Goal: Task Accomplishment & Management: Manage account settings

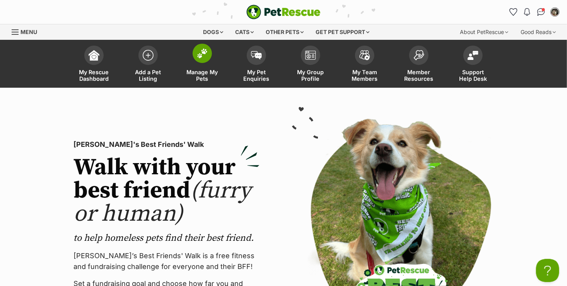
click at [199, 69] on span "Manage My Pets" at bounding box center [202, 75] width 35 height 13
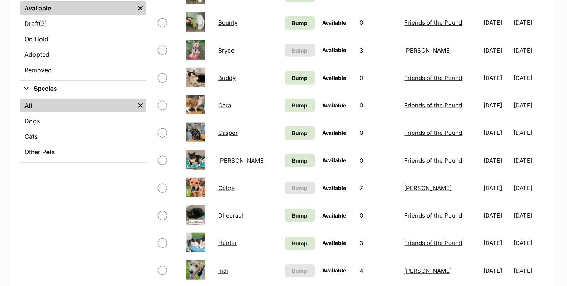
scroll to position [194, 0]
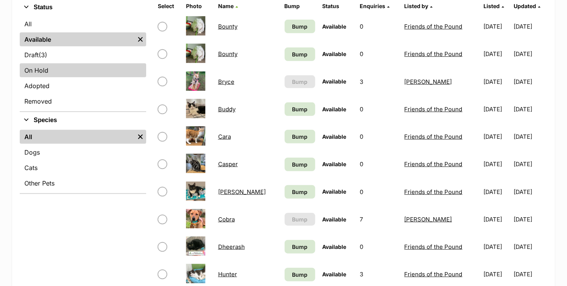
click at [47, 67] on link "On Hold" at bounding box center [83, 70] width 127 height 14
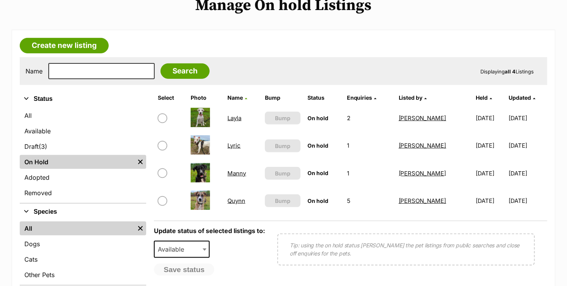
scroll to position [116, 0]
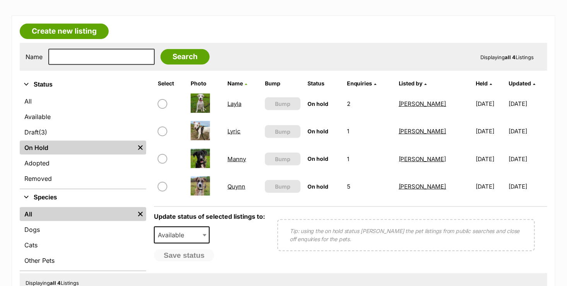
click at [228, 156] on link "Manny" at bounding box center [237, 159] width 19 height 7
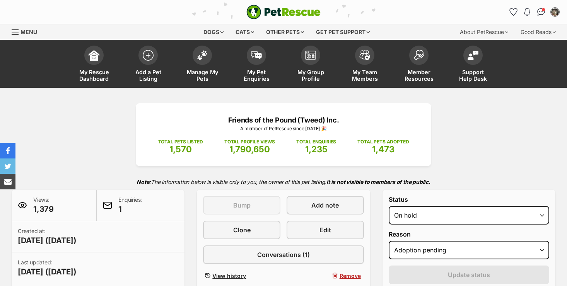
select select "adoption_pending"
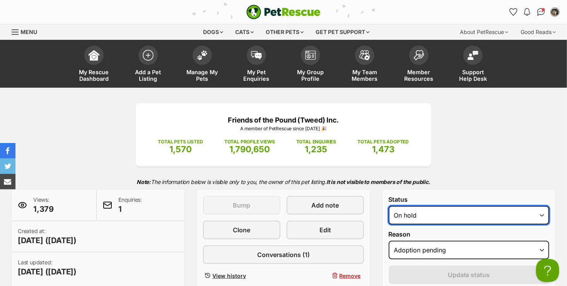
click at [543, 215] on select "Draft - not available as listing has enquires Available On hold Adopted" at bounding box center [469, 215] width 161 height 19
select select "rehomed"
click at [389, 206] on select "Draft - not available as listing has enquires Available On hold Adopted" at bounding box center [469, 215] width 161 height 19
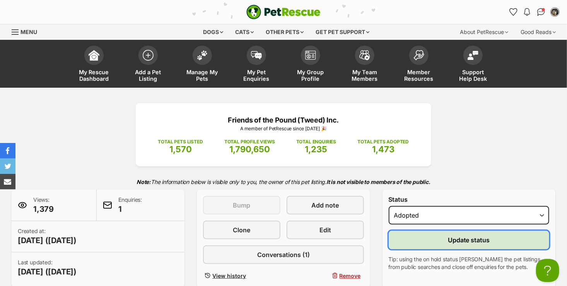
click at [453, 239] on span "Update status" at bounding box center [469, 240] width 42 height 9
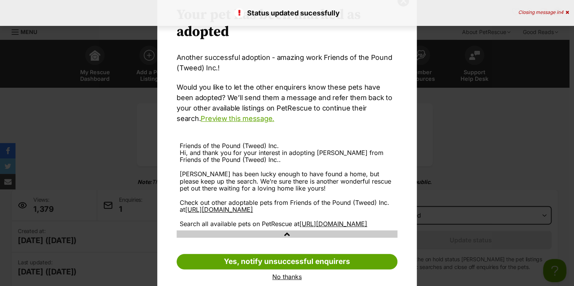
scroll to position [60, 0]
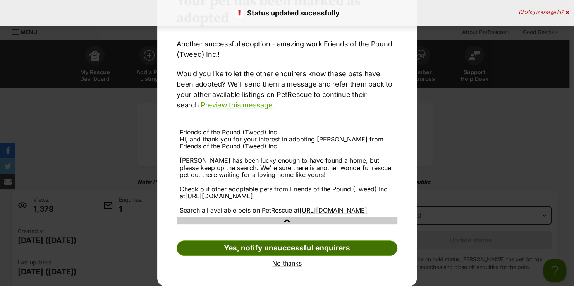
click at [299, 245] on link "Yes, notify unsuccessful enquirers" at bounding box center [286, 248] width 221 height 15
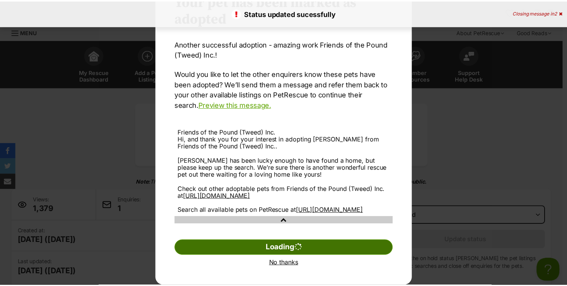
scroll to position [0, 0]
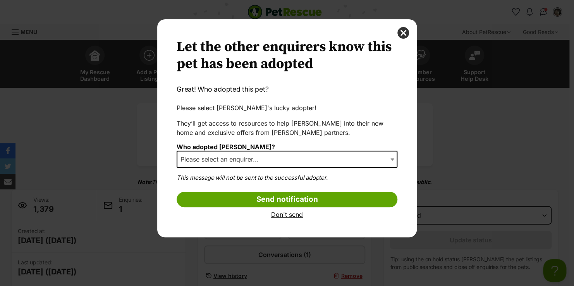
click at [393, 158] on span "Dialog Window - Close (Press escape to close)" at bounding box center [393, 159] width 8 height 17
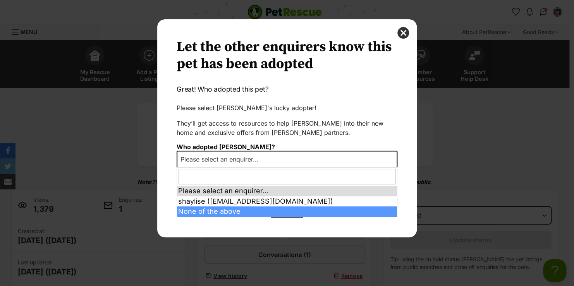
select select "other"
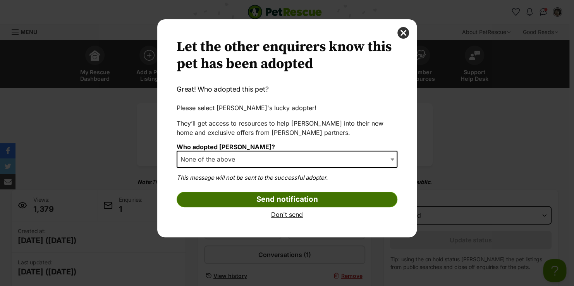
click at [299, 198] on input "Send notification" at bounding box center [286, 199] width 221 height 15
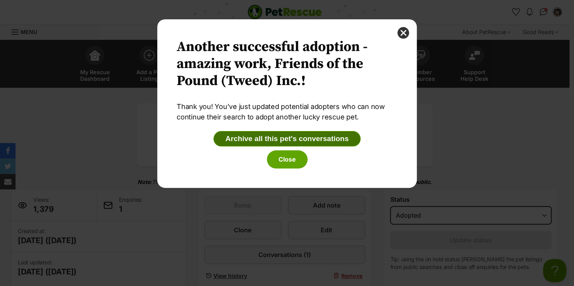
click at [311, 142] on button "Archive all this pet's conversations" at bounding box center [286, 138] width 147 height 15
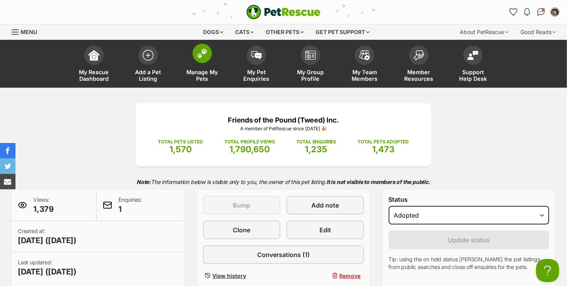
click at [211, 72] on span "Manage My Pets" at bounding box center [202, 75] width 35 height 13
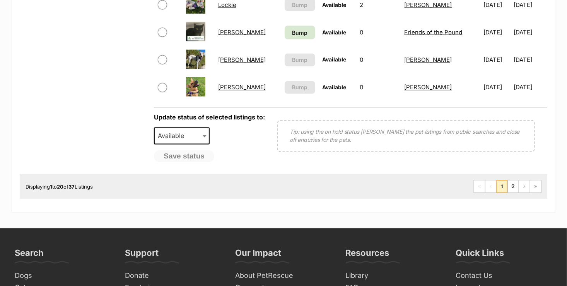
scroll to position [658, 0]
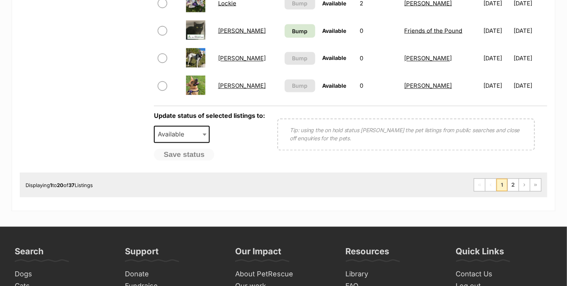
click at [225, 84] on link "[PERSON_NAME]" at bounding box center [242, 85] width 48 height 7
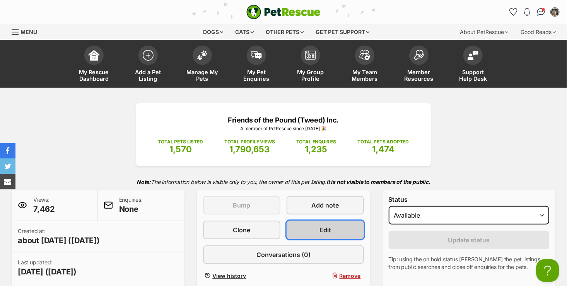
click at [343, 229] on link "Edit" at bounding box center [325, 230] width 77 height 19
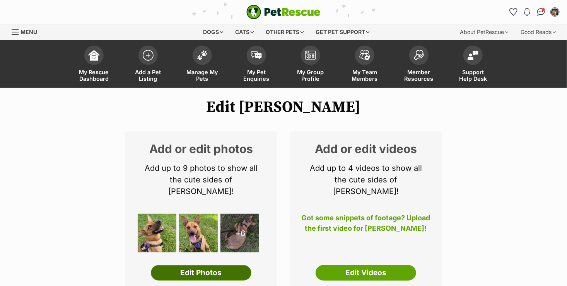
click at [185, 266] on link "Edit Photos" at bounding box center [201, 273] width 101 height 15
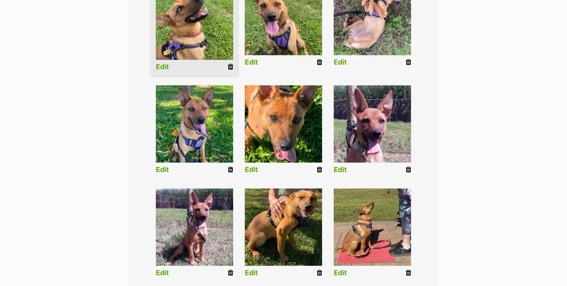
scroll to position [271, 0]
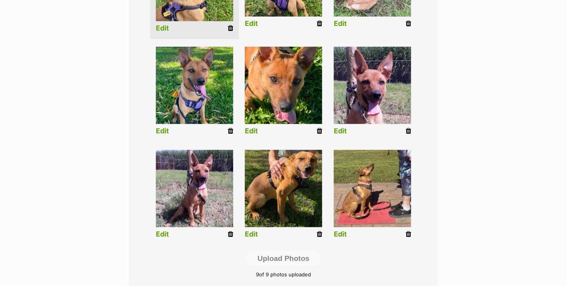
click at [319, 131] on icon at bounding box center [319, 131] width 5 height 7
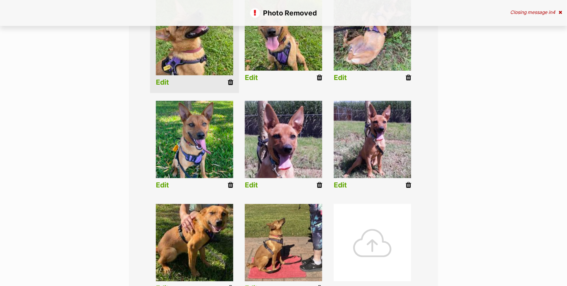
scroll to position [232, 0]
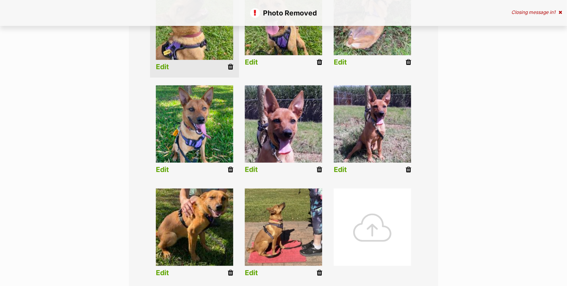
click at [319, 166] on icon at bounding box center [319, 169] width 5 height 7
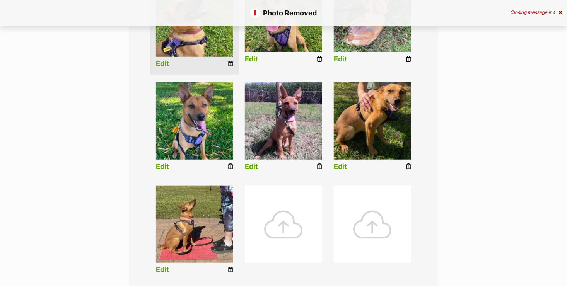
scroll to position [310, 0]
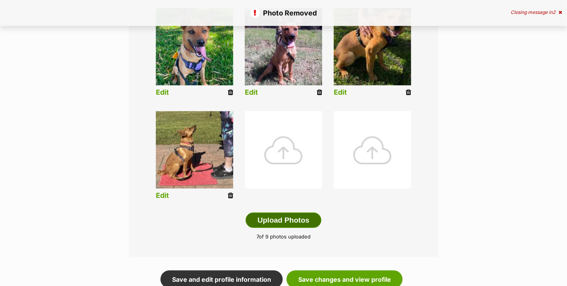
click at [304, 223] on button "Upload Photos" at bounding box center [284, 220] width 76 height 15
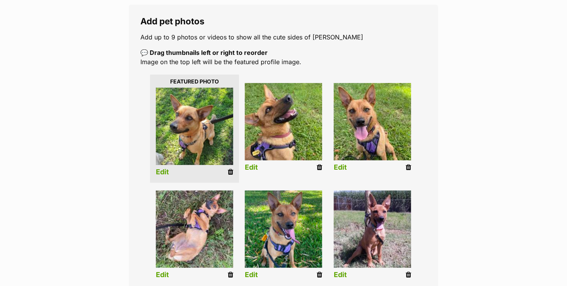
scroll to position [111, 0]
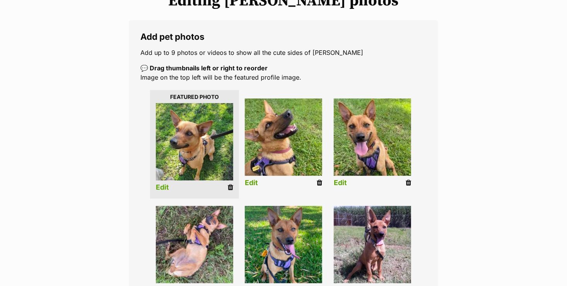
click at [168, 186] on link "Edit" at bounding box center [162, 188] width 13 height 8
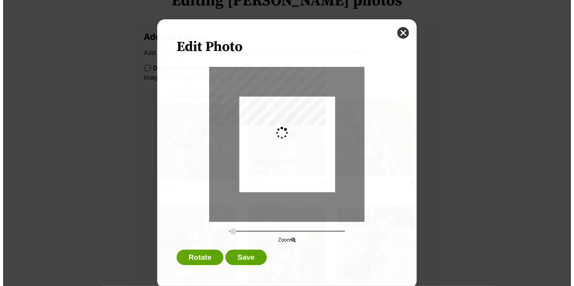
scroll to position [0, 0]
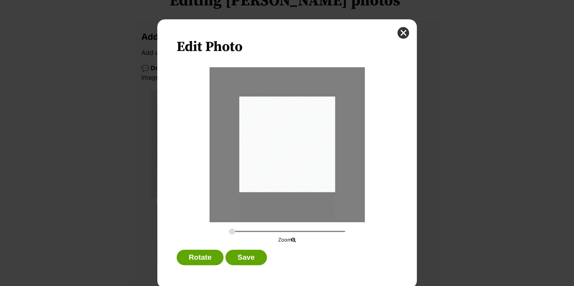
drag, startPoint x: 275, startPoint y: 160, endPoint x: 276, endPoint y: 172, distance: 12.0
click at [276, 172] on div "Dialog Window - Close (Press escape to close)" at bounding box center [287, 156] width 96 height 127
click at [330, 191] on div "Dialog Window - Close (Press escape to close)" at bounding box center [287, 156] width 96 height 127
click at [233, 231] on input "Dialog Window - Close (Press escape to close)" at bounding box center [287, 231] width 116 height 7
drag, startPoint x: 288, startPoint y: 158, endPoint x: 290, endPoint y: 163, distance: 5.8
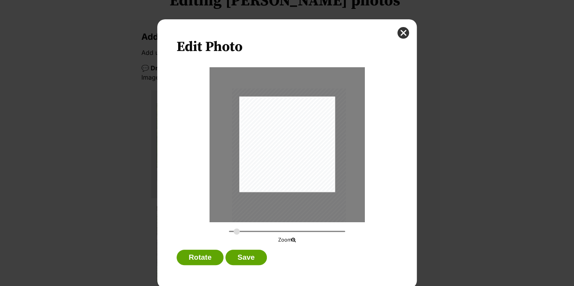
click at [290, 163] on div "Dialog Window - Close (Press escape to close)" at bounding box center [289, 165] width 114 height 152
type input "0.2822"
click at [230, 231] on input "Dialog Window - Close (Press escape to close)" at bounding box center [287, 231] width 116 height 7
drag, startPoint x: 320, startPoint y: 178, endPoint x: 320, endPoint y: 173, distance: 4.3
click at [320, 173] on div "Dialog Window - Close (Press escape to close)" at bounding box center [288, 157] width 98 height 131
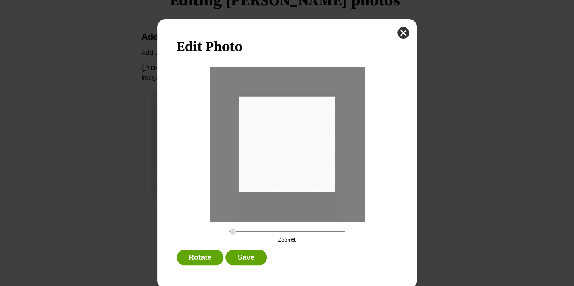
click at [315, 178] on div "Dialog Window - Close (Press escape to close)" at bounding box center [288, 156] width 98 height 131
click at [248, 259] on button "Save" at bounding box center [245, 257] width 41 height 15
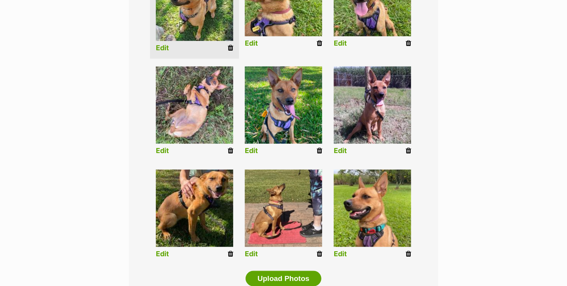
scroll to position [382, 0]
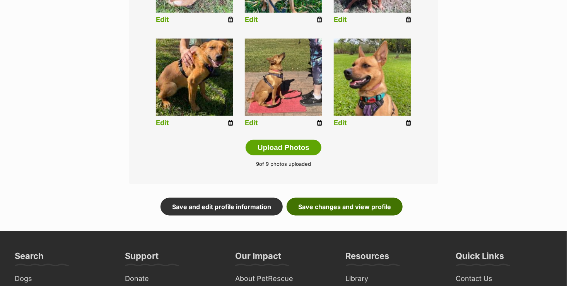
click at [346, 208] on link "Save changes and view profile" at bounding box center [345, 207] width 116 height 18
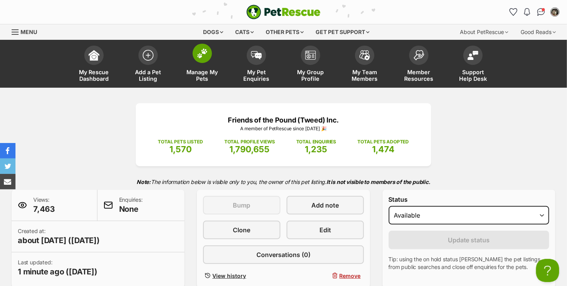
click at [203, 71] on span "Manage My Pets" at bounding box center [202, 75] width 35 height 13
